Goal: Task Accomplishment & Management: Use online tool/utility

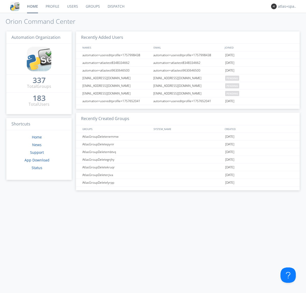
click at [116, 6] on link "Dispatch" at bounding box center [116, 6] width 25 height 13
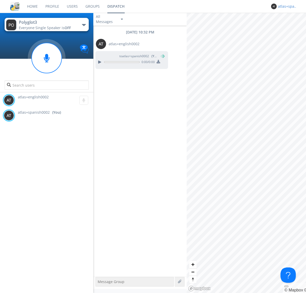
click at [287, 6] on div "atlas+spanish0002" at bounding box center [287, 6] width 19 height 5
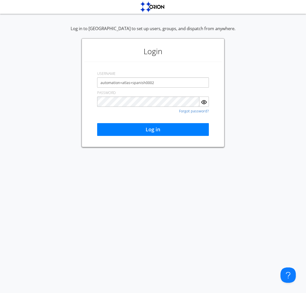
type input "automation+atlas+spanish0002"
click at [153, 129] on button "Log in" at bounding box center [153, 129] width 112 height 13
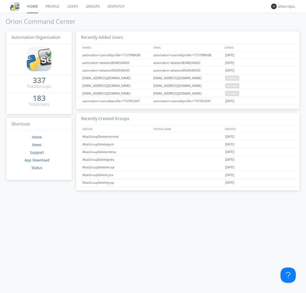
click at [116, 6] on link "Dispatch" at bounding box center [116, 6] width 25 height 13
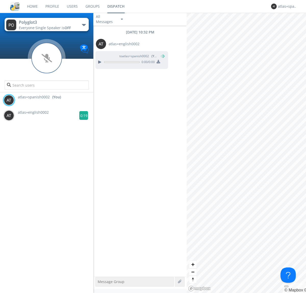
click at [82, 115] on g at bounding box center [83, 115] width 9 height 9
